Goal: Find specific page/section: Find specific page/section

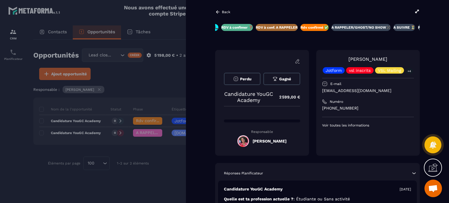
click at [225, 10] on p "Back" at bounding box center [226, 12] width 8 height 4
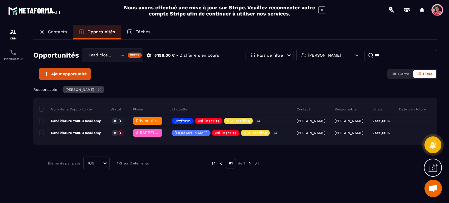
click at [63, 32] on p "Contacts" at bounding box center [57, 31] width 19 height 5
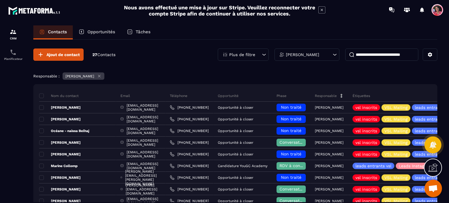
click at [388, 55] on input at bounding box center [381, 55] width 73 height 12
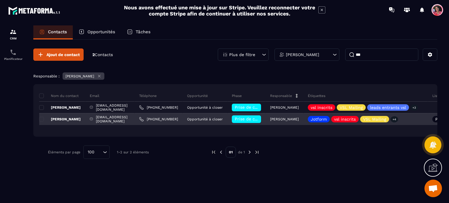
type input "***"
click at [271, 118] on span "Prise de contact effectuée" at bounding box center [262, 119] width 54 height 5
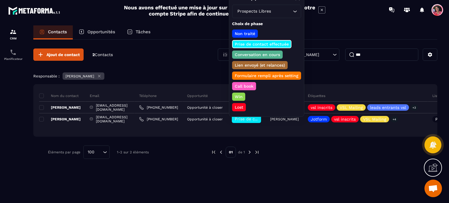
click at [275, 52] on p "Conversation en cours" at bounding box center [257, 55] width 47 height 6
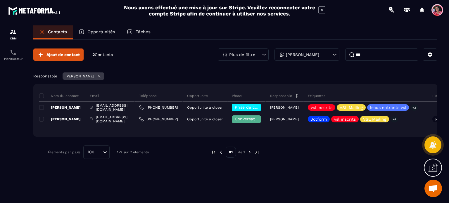
click at [107, 28] on div "Opportunités" at bounding box center [97, 32] width 48 height 14
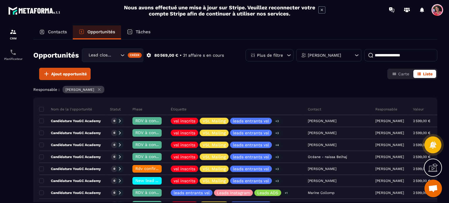
click at [378, 55] on input at bounding box center [400, 55] width 73 height 12
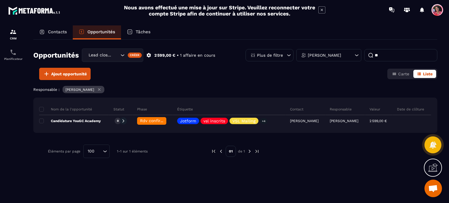
type input "*"
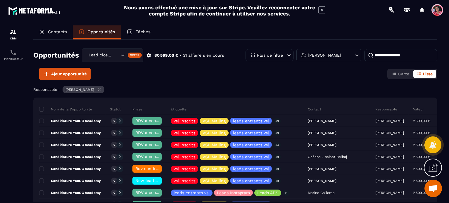
click at [52, 31] on p "Contacts" at bounding box center [57, 31] width 19 height 5
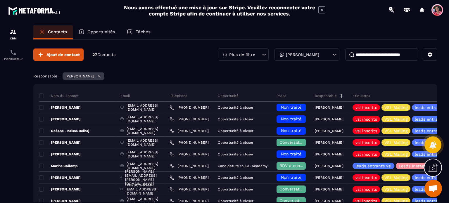
click at [380, 51] on input at bounding box center [381, 55] width 73 height 12
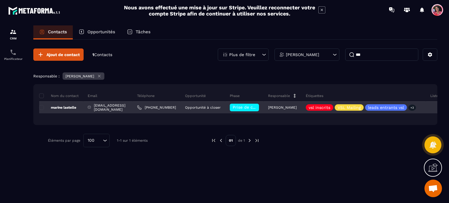
type input "***"
click at [105, 106] on div "[EMAIL_ADDRESS][DOMAIN_NAME]" at bounding box center [107, 108] width 49 height 12
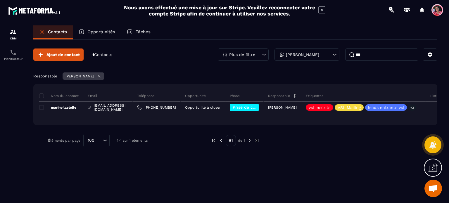
click at [102, 29] on div "Opportunités" at bounding box center [97, 32] width 48 height 14
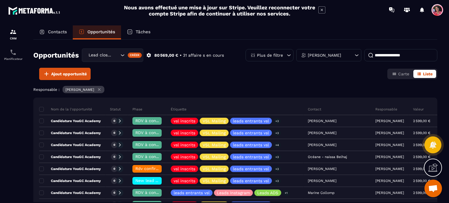
click at [390, 56] on input at bounding box center [400, 55] width 73 height 12
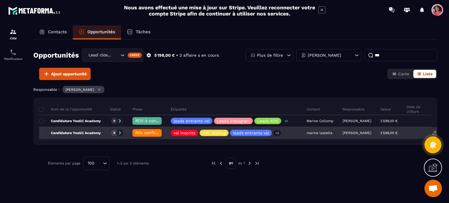
type input "***"
click at [72, 131] on p "Candidature YouGC Academy" at bounding box center [70, 133] width 62 height 5
